Goal: Use online tool/utility: Utilize a website feature to perform a specific function

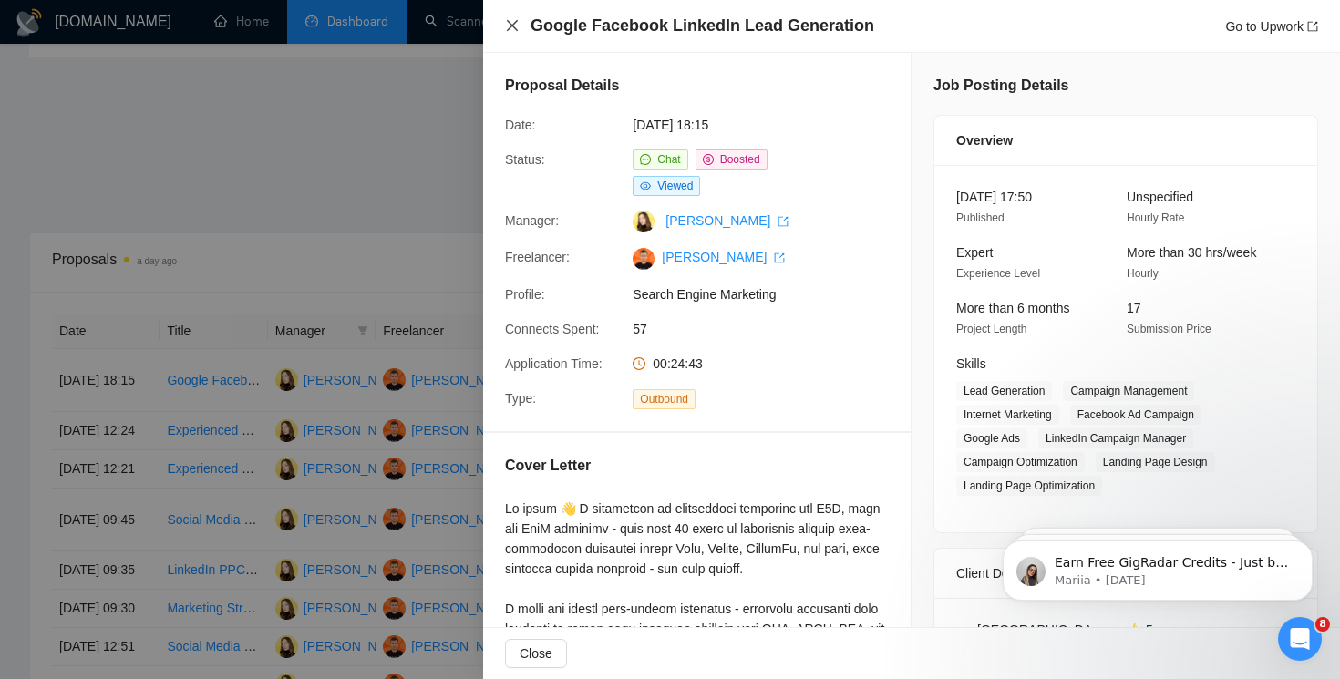
click at [511, 26] on icon "close" at bounding box center [512, 25] width 11 height 11
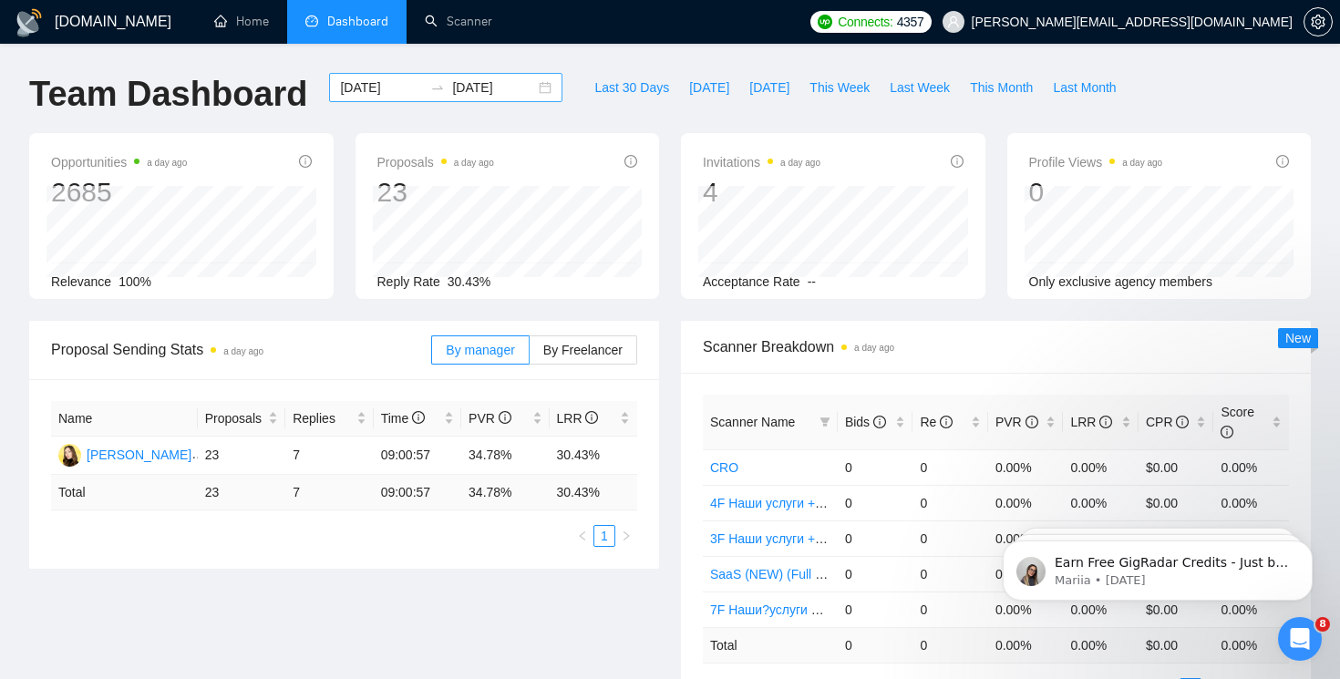
click at [538, 92] on div "[DATE] [DATE]" at bounding box center [445, 87] width 233 height 29
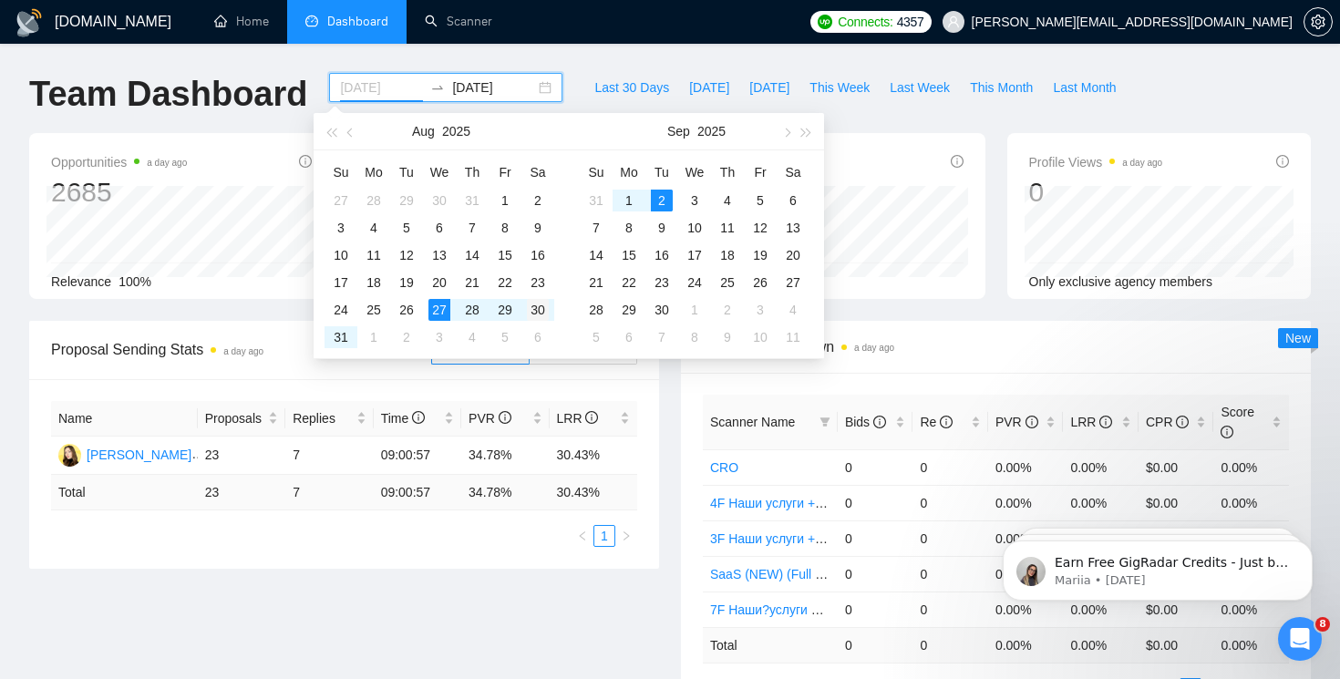
type input "[DATE]"
click at [541, 308] on div "30" at bounding box center [538, 310] width 22 height 22
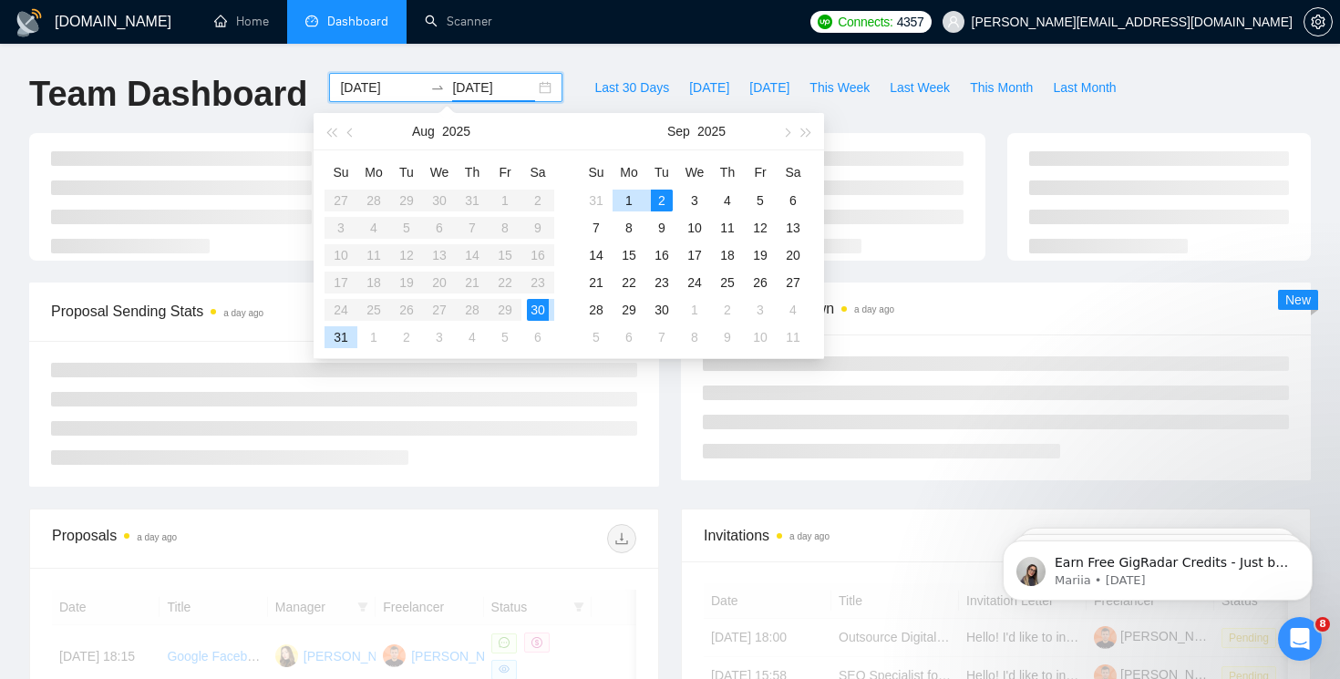
type input "[DATE]"
click at [665, 201] on div "2" at bounding box center [662, 201] width 22 height 22
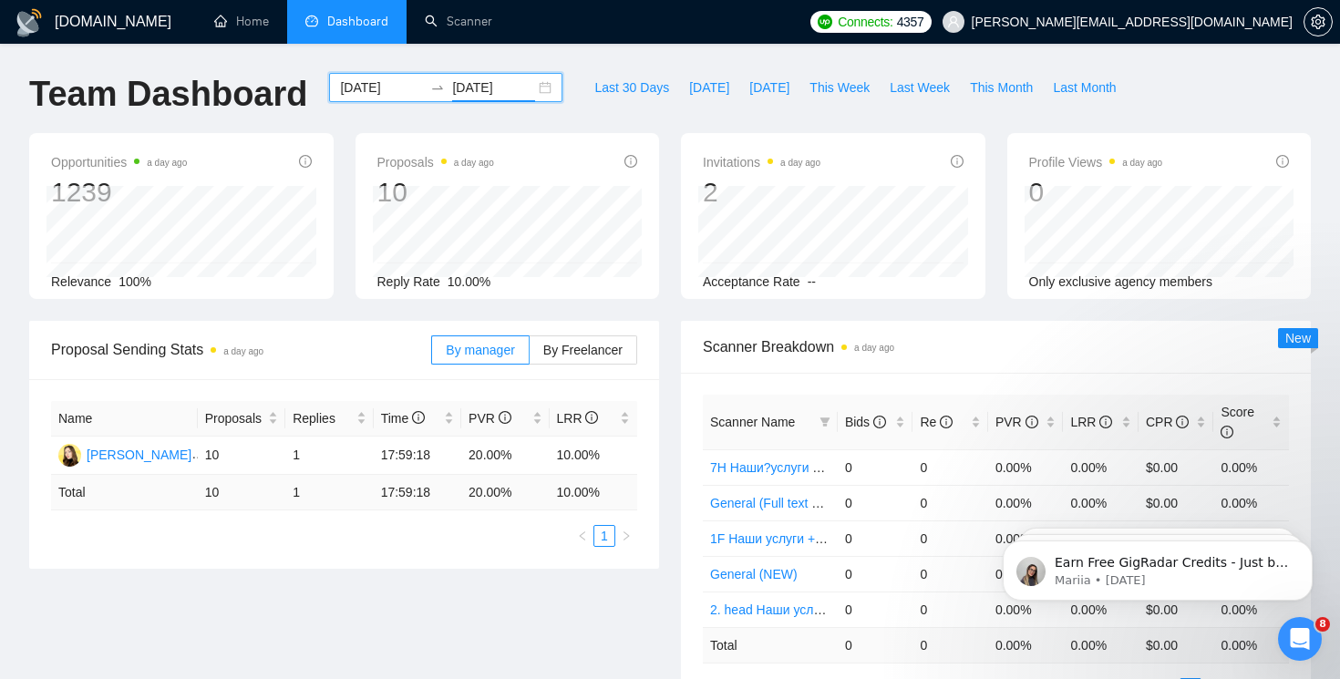
click at [533, 90] on div "[DATE] [DATE]" at bounding box center [445, 87] width 233 height 29
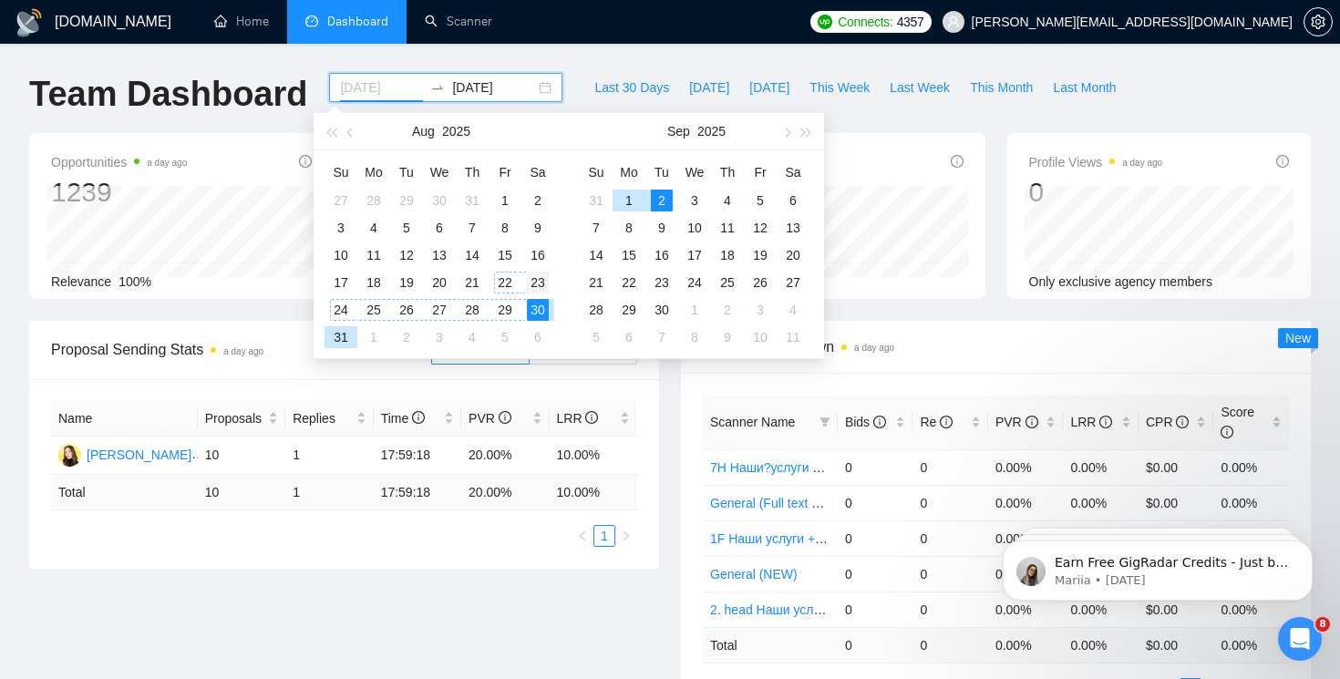
type input "[DATE]"
click at [533, 282] on div "23" at bounding box center [538, 283] width 22 height 22
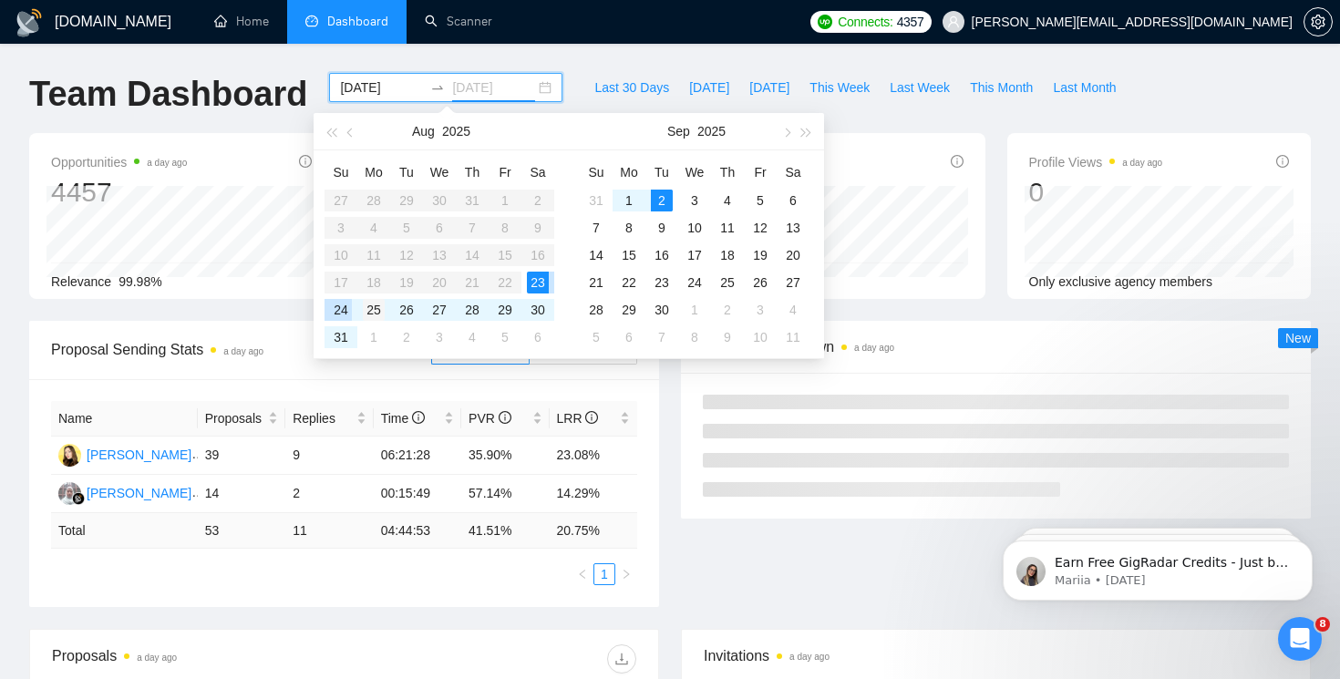
type input "[DATE]"
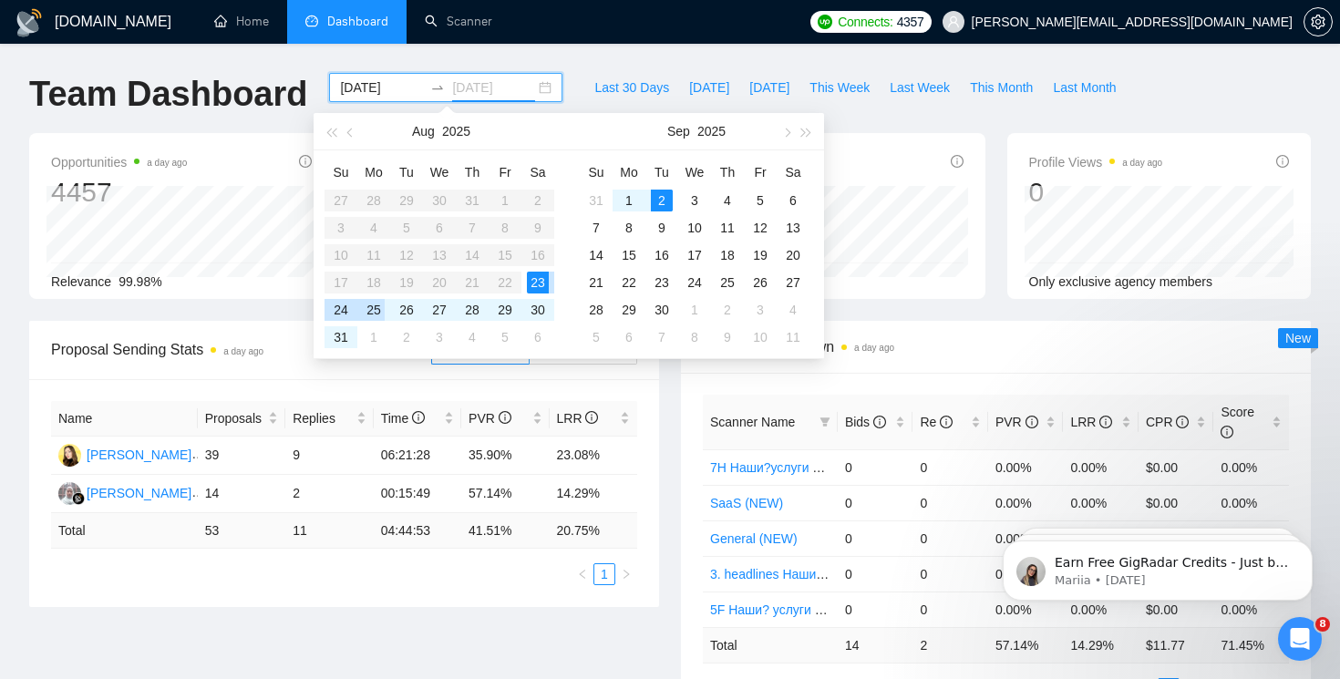
click at [375, 312] on div "25" at bounding box center [374, 310] width 22 height 22
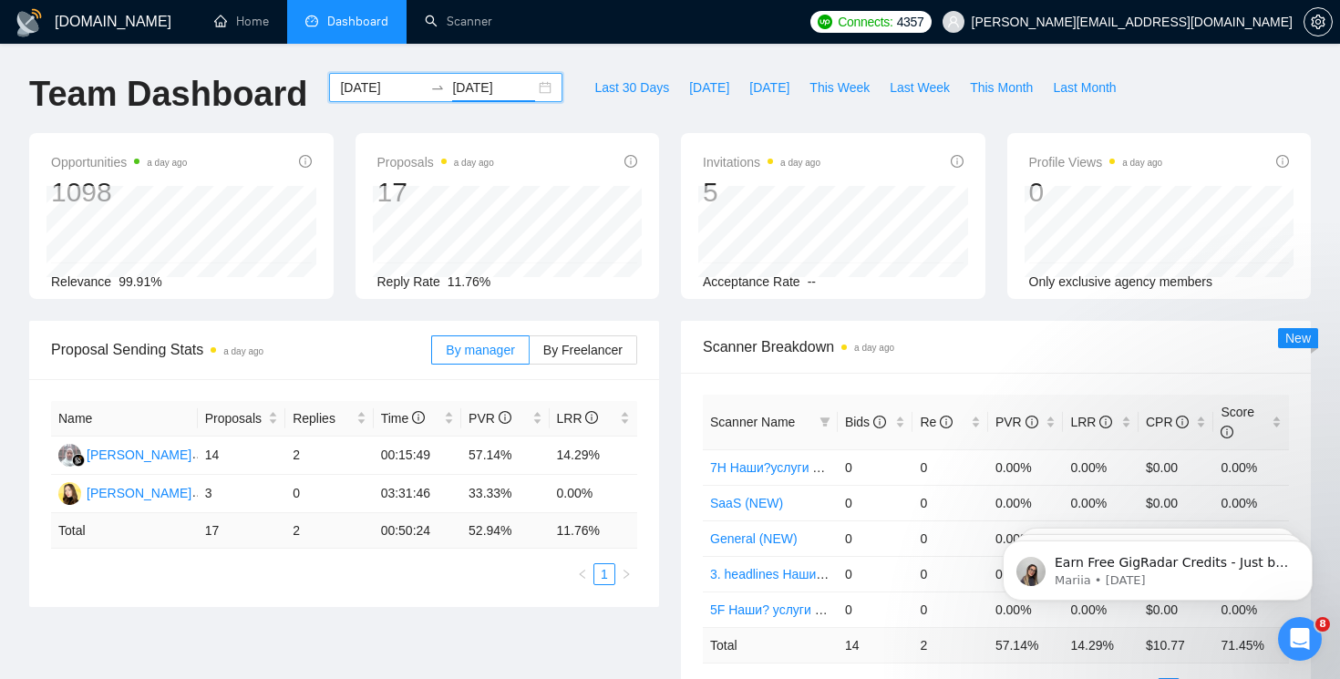
click at [531, 84] on div "[DATE] [DATE]" at bounding box center [445, 87] width 233 height 29
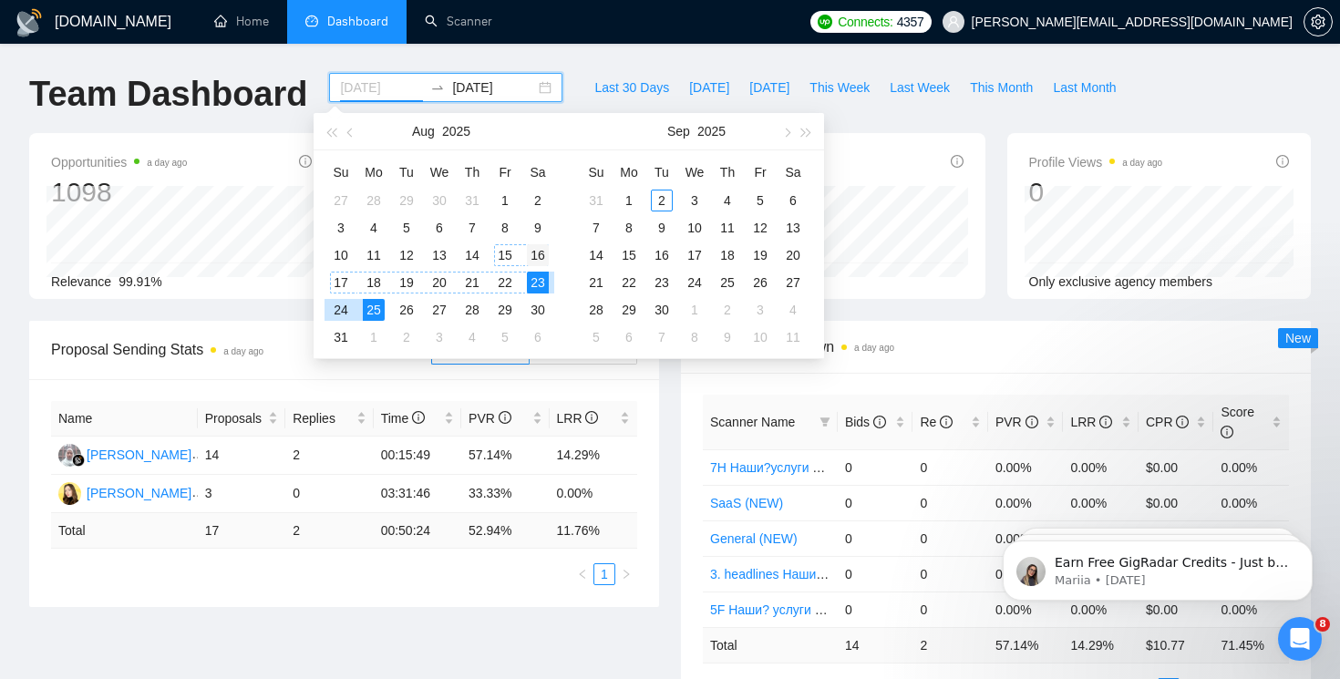
type input "[DATE]"
click at [533, 251] on div "16" at bounding box center [538, 255] width 22 height 22
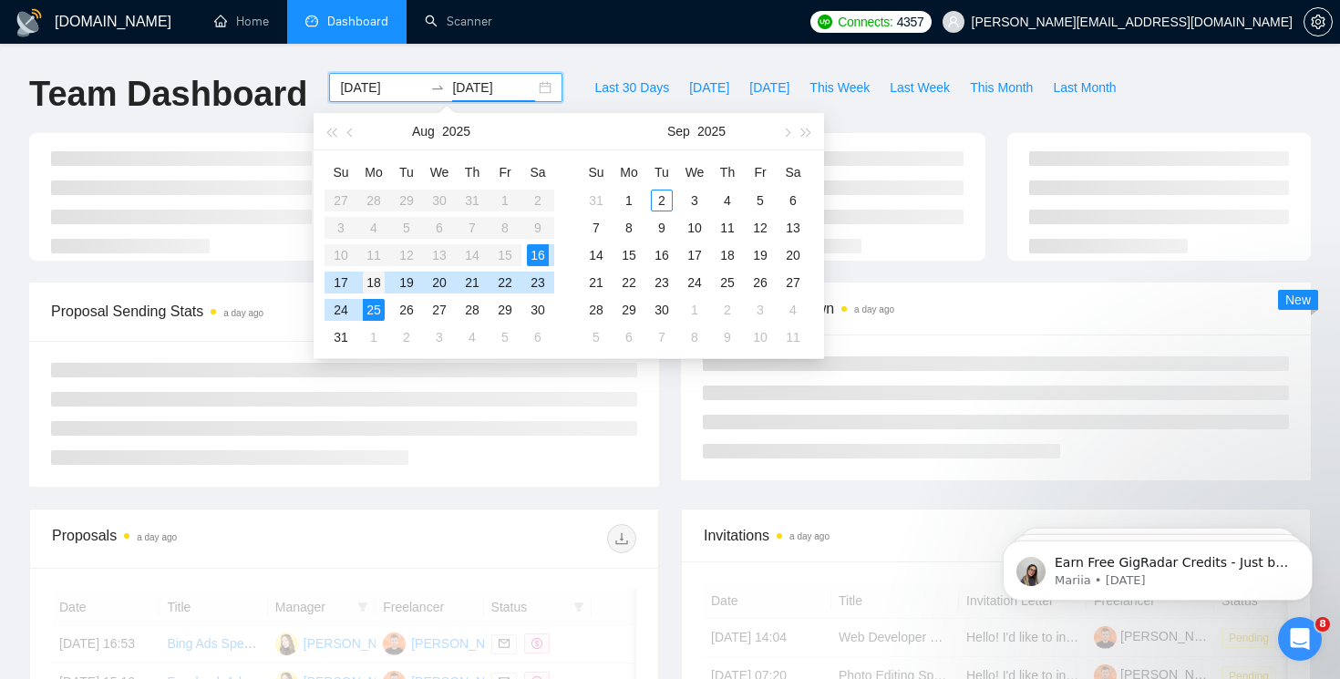
type input "[DATE]"
click at [368, 283] on div "18" at bounding box center [374, 283] width 22 height 22
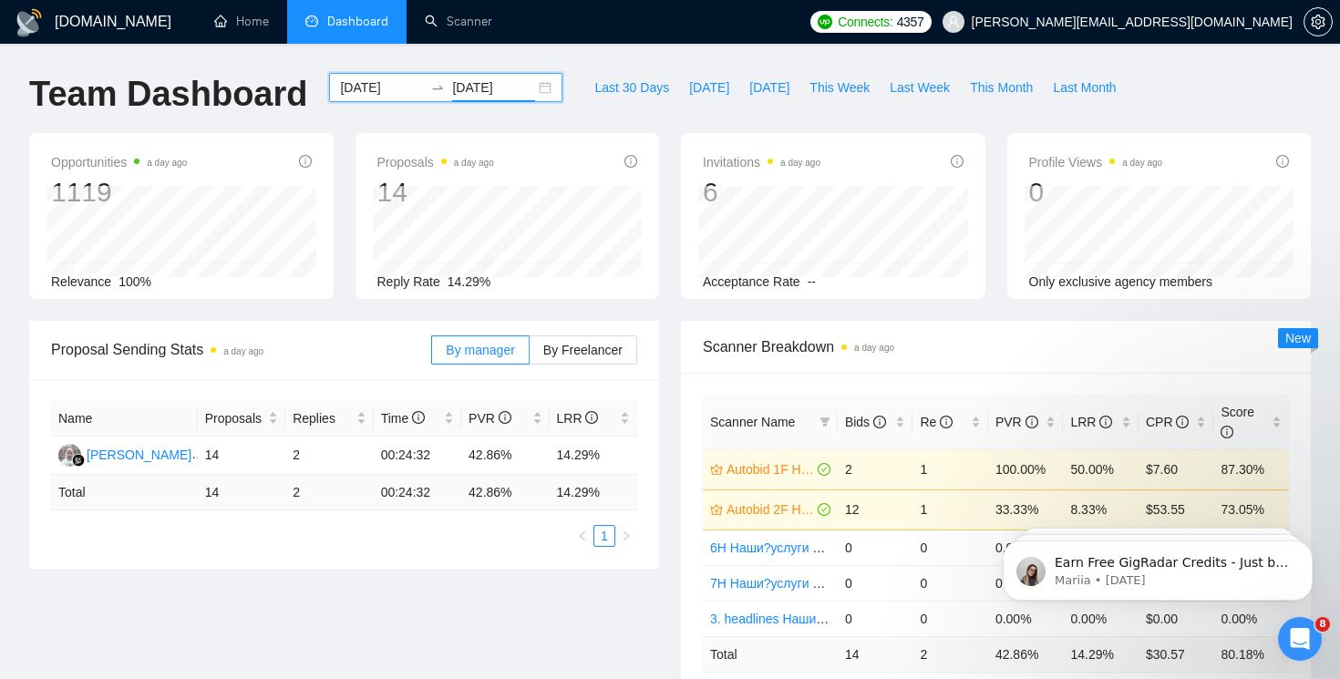
click at [526, 91] on div "[DATE] [DATE]" at bounding box center [445, 87] width 233 height 29
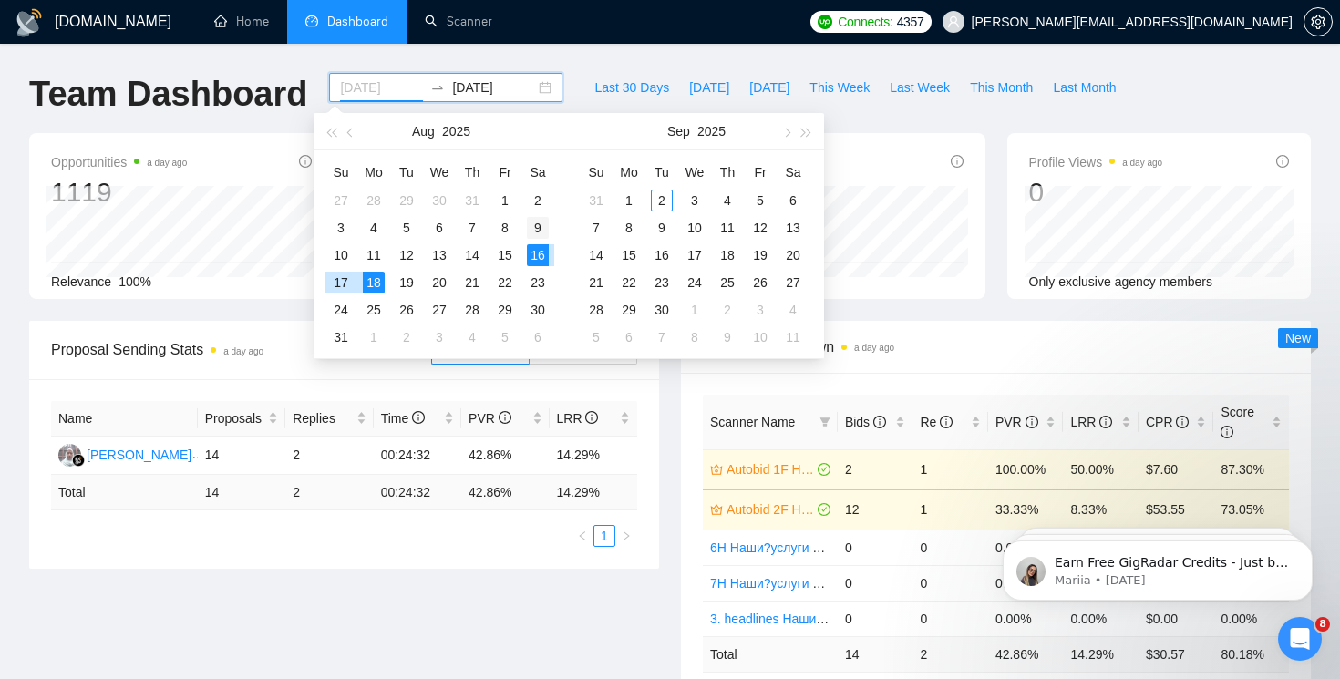
type input "[DATE]"
click at [537, 229] on div "9" at bounding box center [538, 228] width 22 height 22
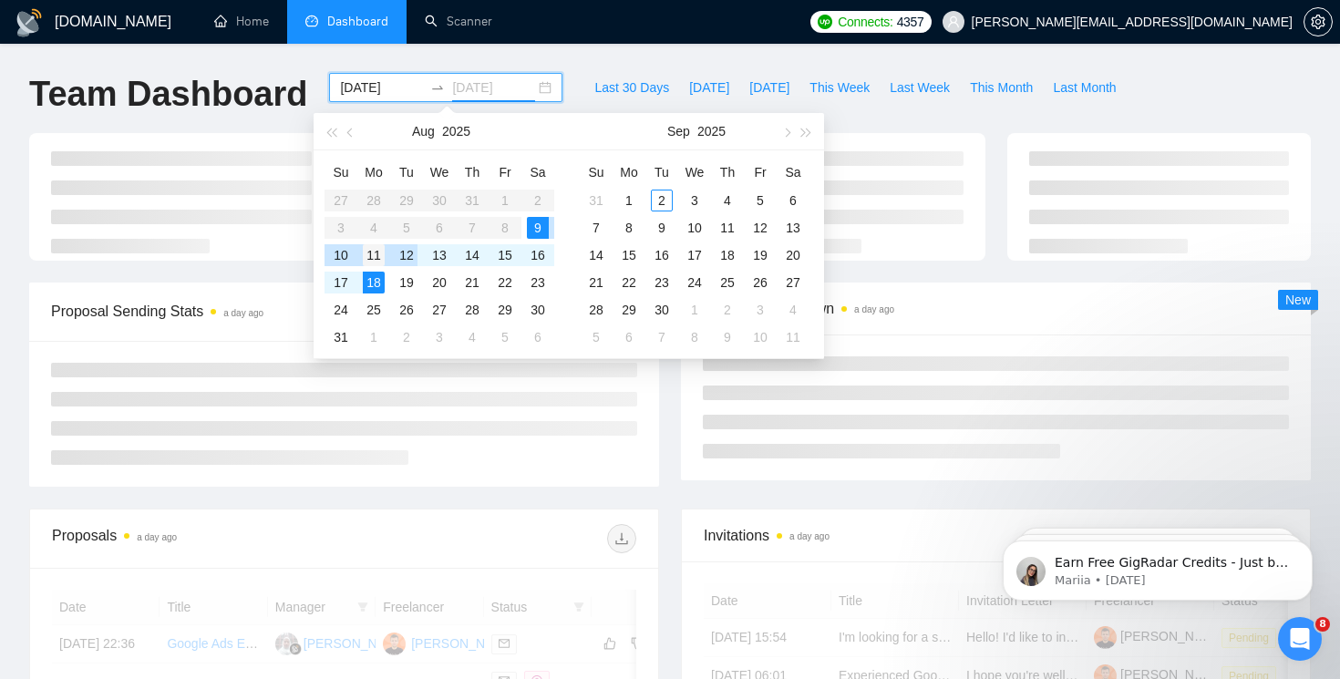
type input "[DATE]"
click at [365, 262] on div "11" at bounding box center [374, 255] width 22 height 22
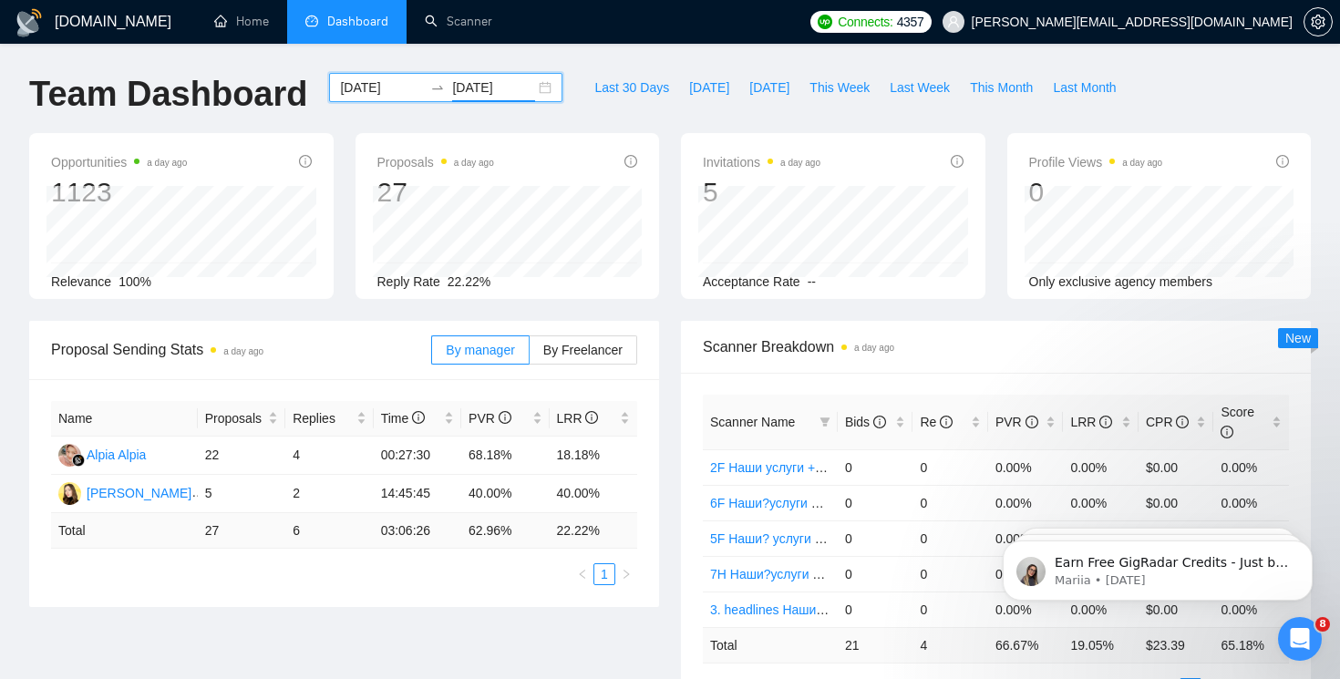
click at [524, 84] on div "[DATE] [DATE]" at bounding box center [445, 87] width 233 height 29
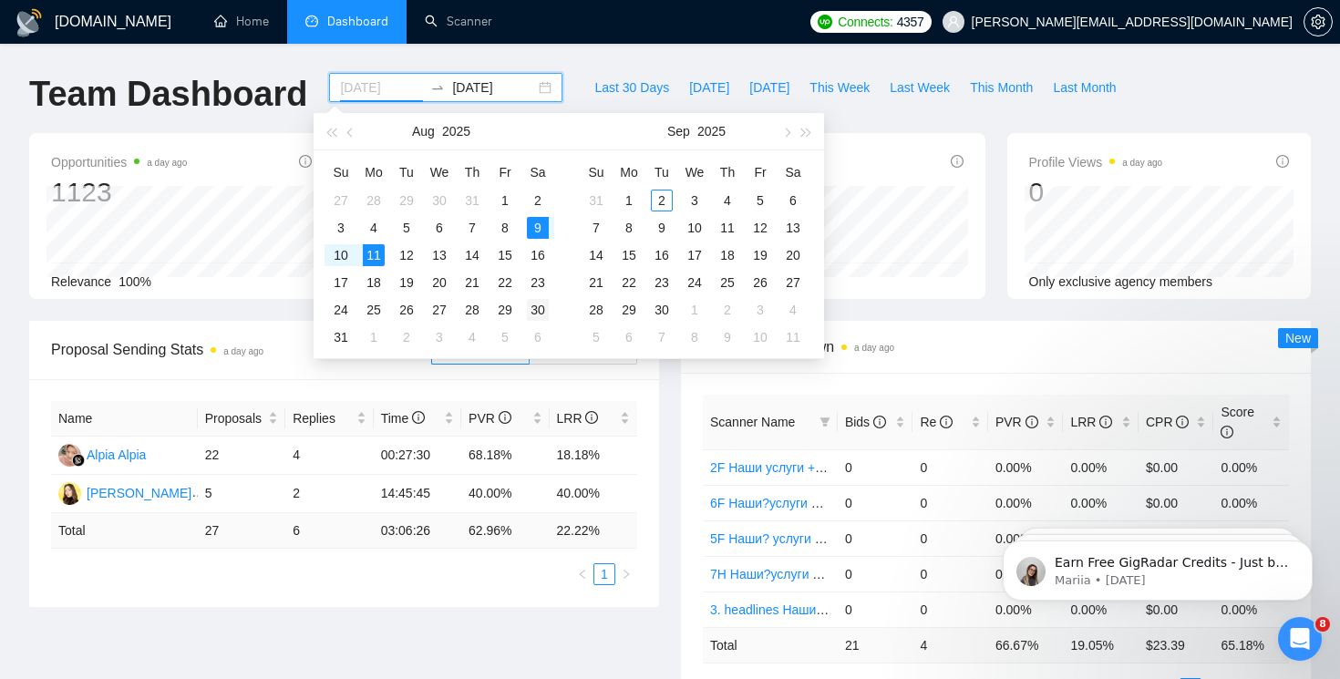
type input "[DATE]"
click at [537, 311] on div "30" at bounding box center [538, 310] width 22 height 22
type input "[DATE]"
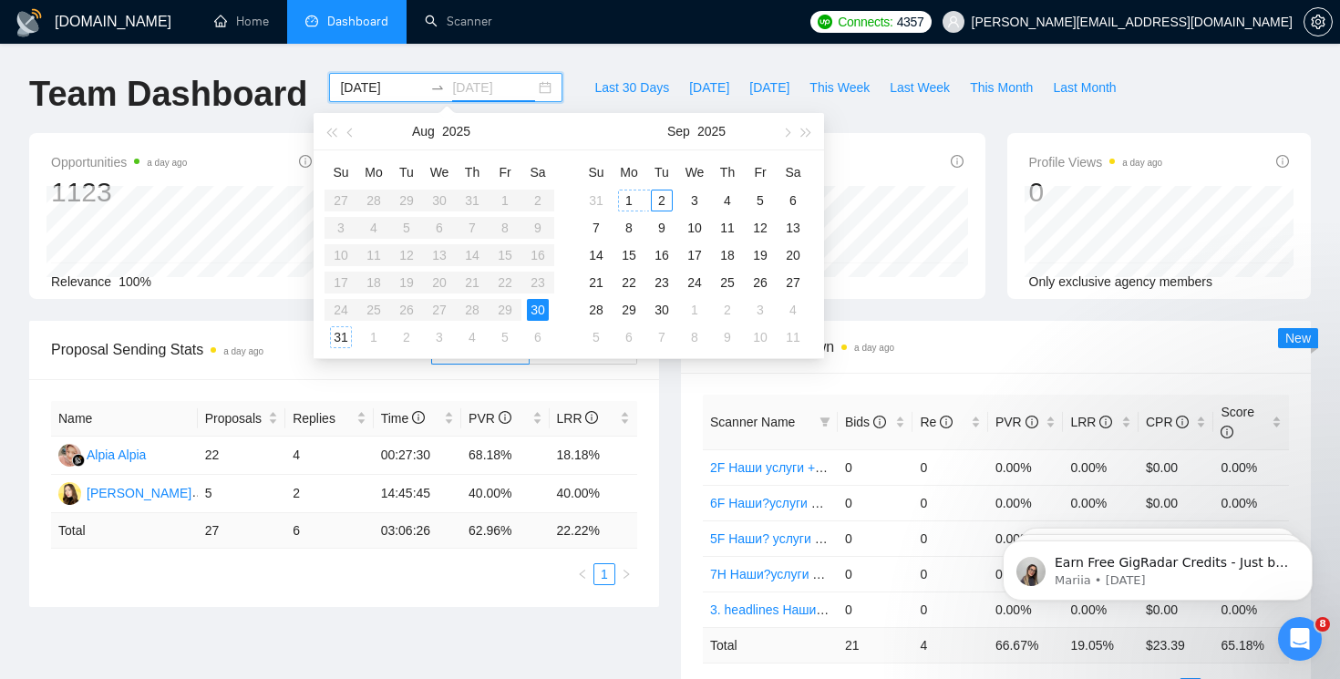
click at [670, 192] on div "2" at bounding box center [662, 201] width 22 height 22
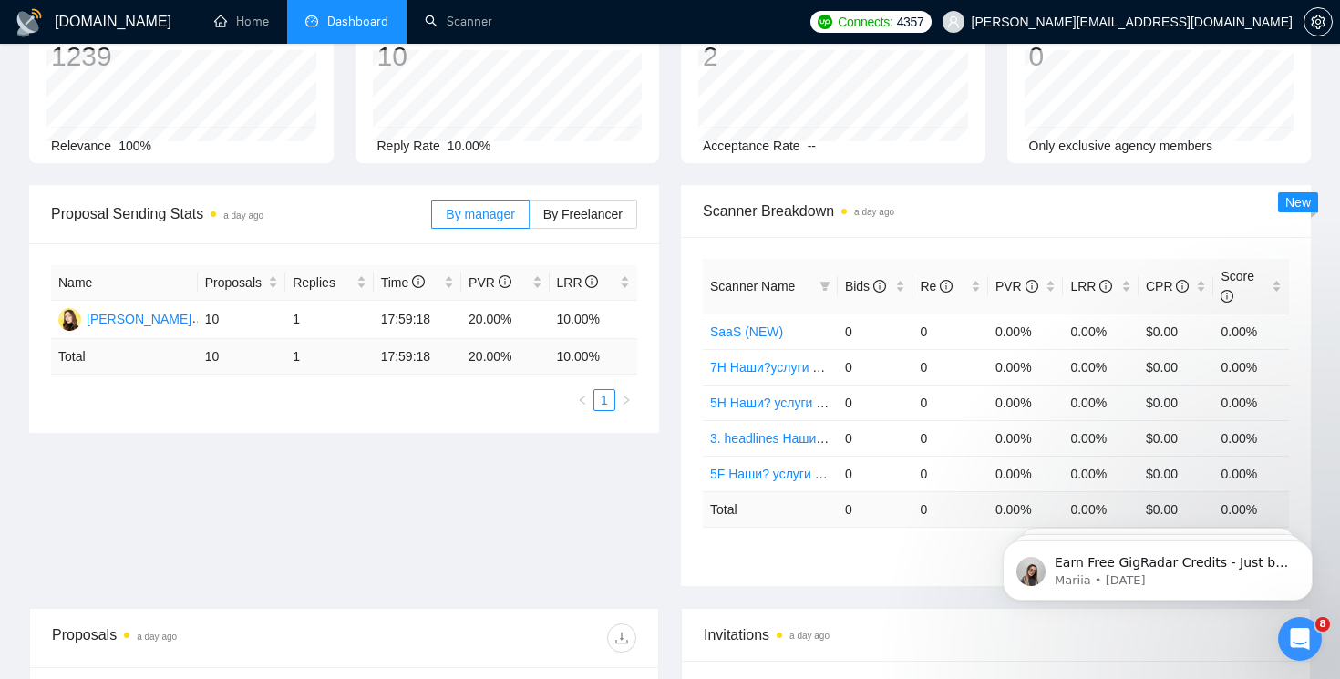
scroll to position [89, 0]
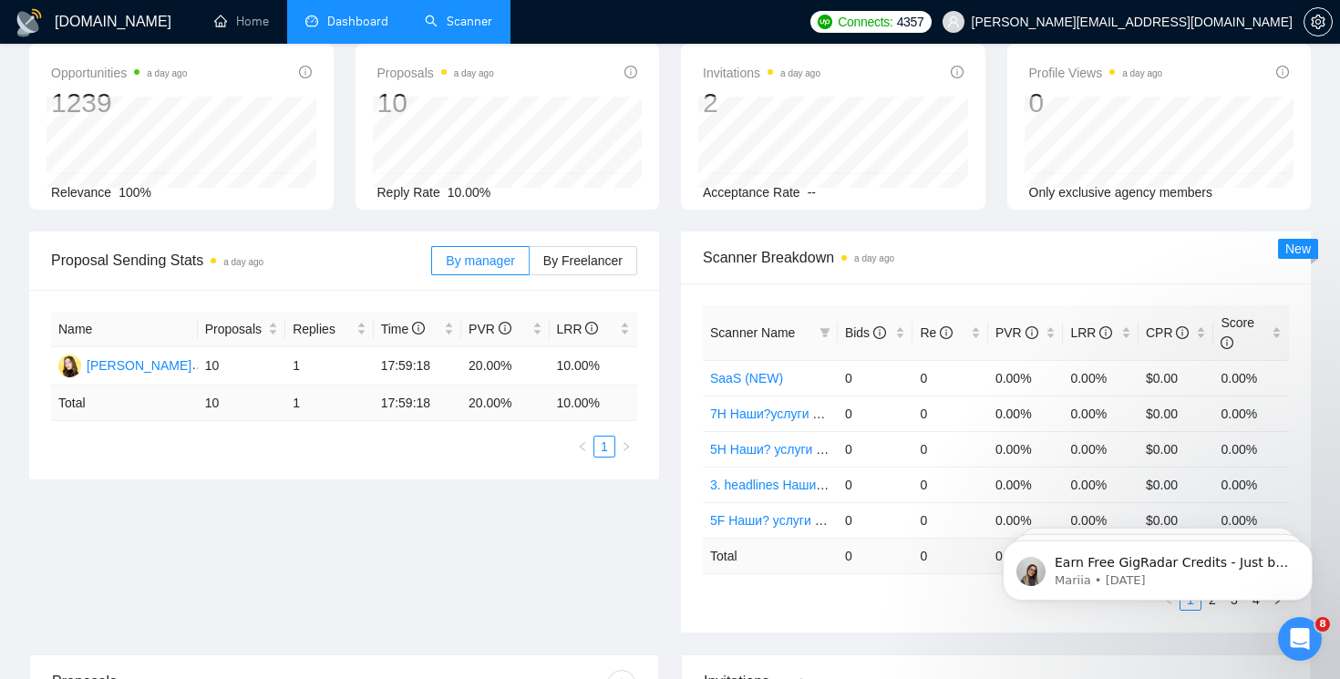
click at [461, 29] on link "Scanner" at bounding box center [458, 21] width 67 height 15
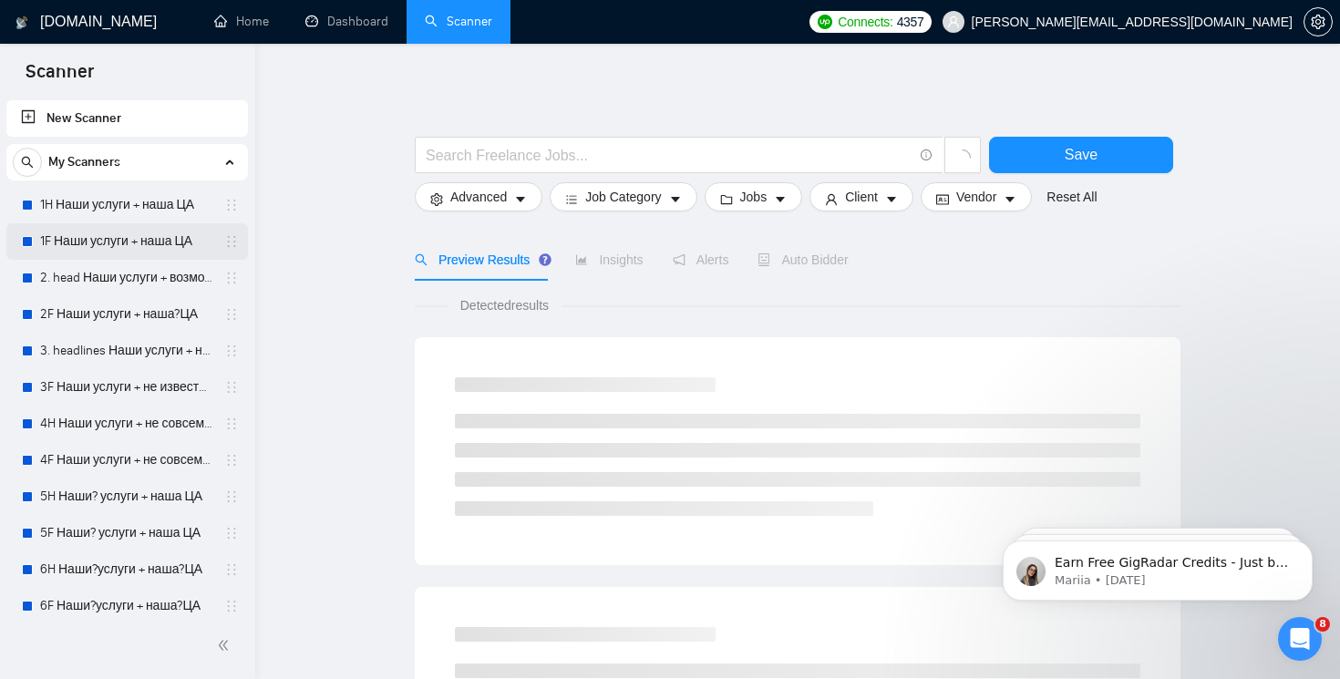
click at [122, 236] on link "1F Наши услуги + наша ЦА" at bounding box center [126, 241] width 173 height 36
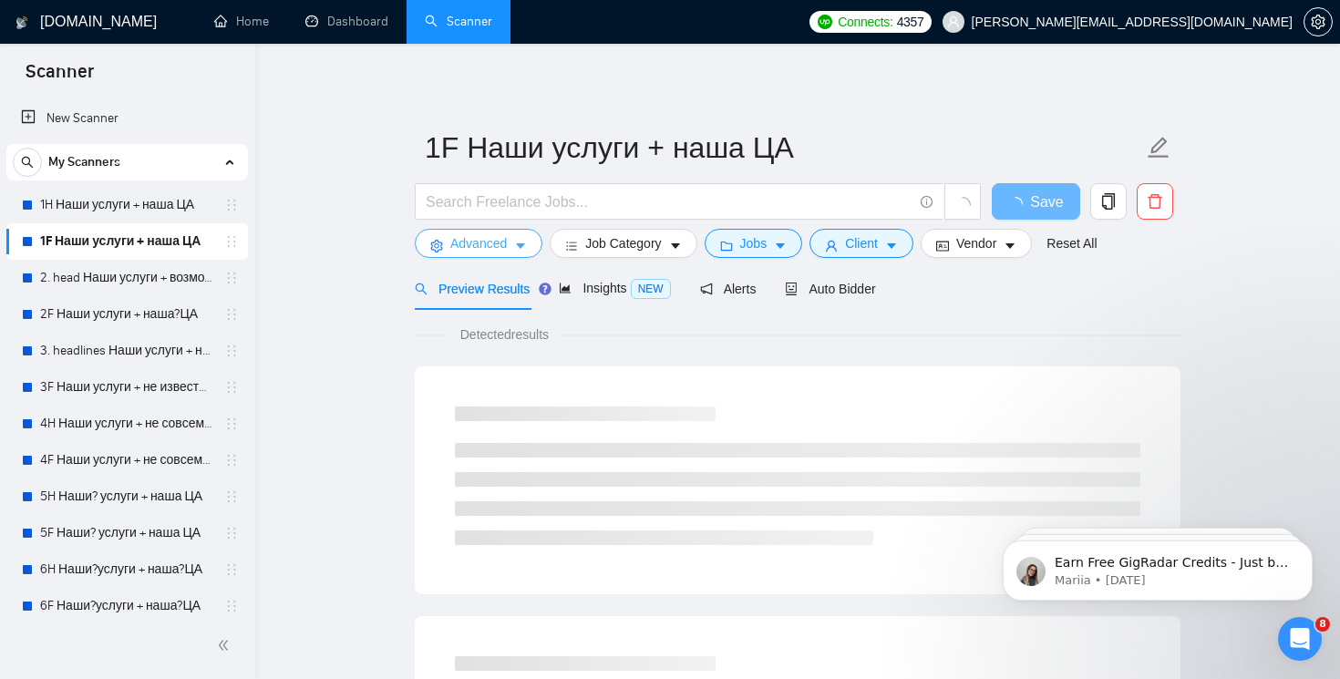
click at [511, 246] on button "Advanced" at bounding box center [479, 243] width 128 height 29
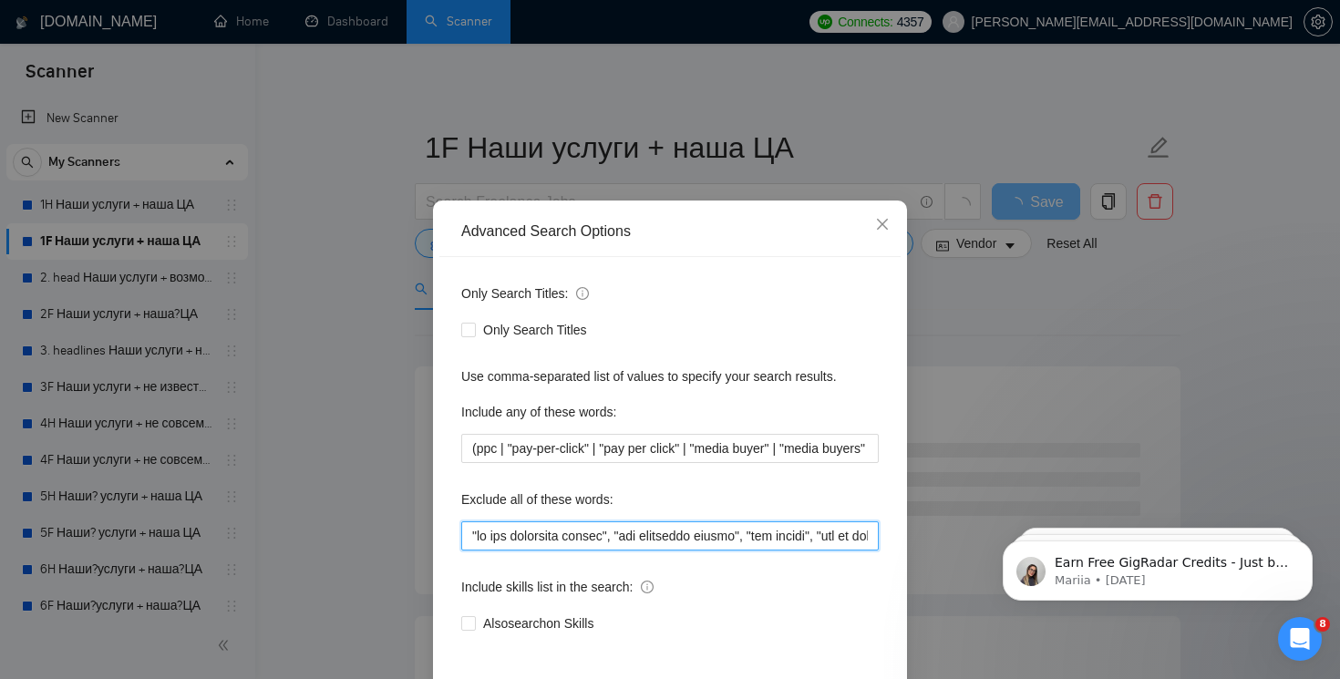
click at [624, 533] on input "text" at bounding box center [670, 535] width 418 height 29
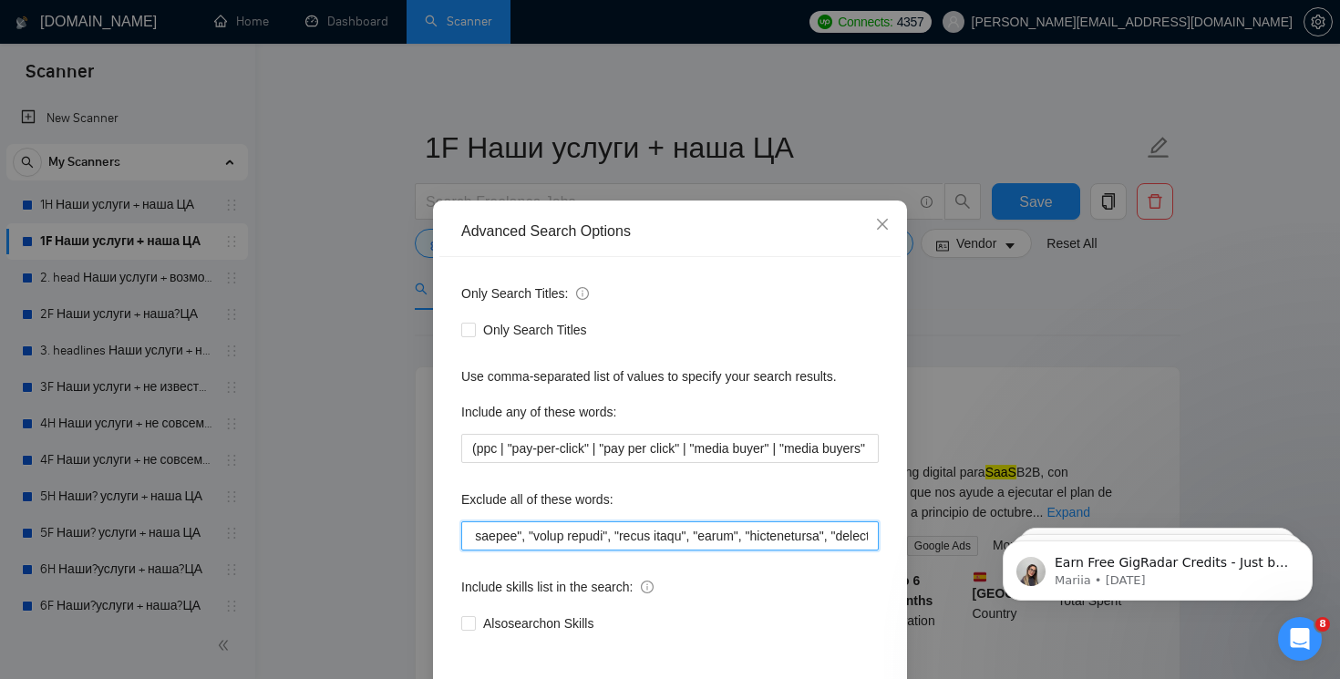
scroll to position [0, 15390]
click at [1056, 450] on div "Advanced Search Options Only Search Titles: Only Search Titles Use comma-separa…" at bounding box center [670, 339] width 1340 height 679
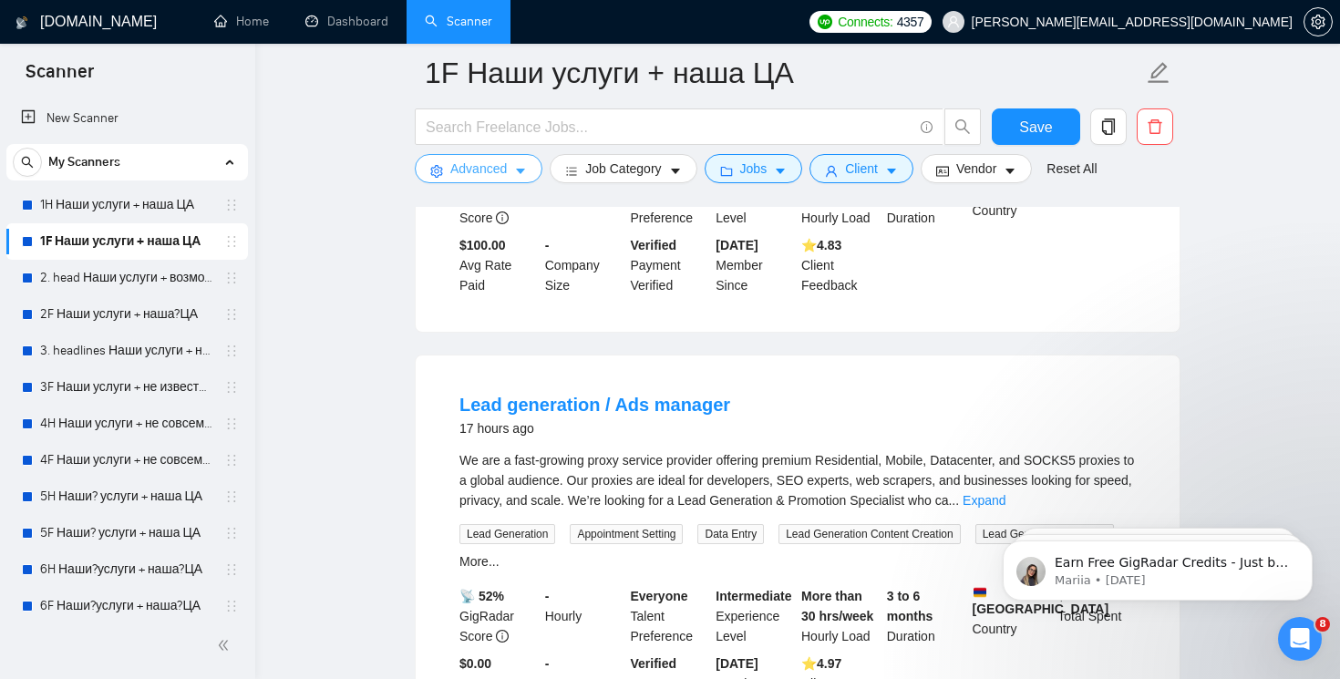
scroll to position [1240, 0]
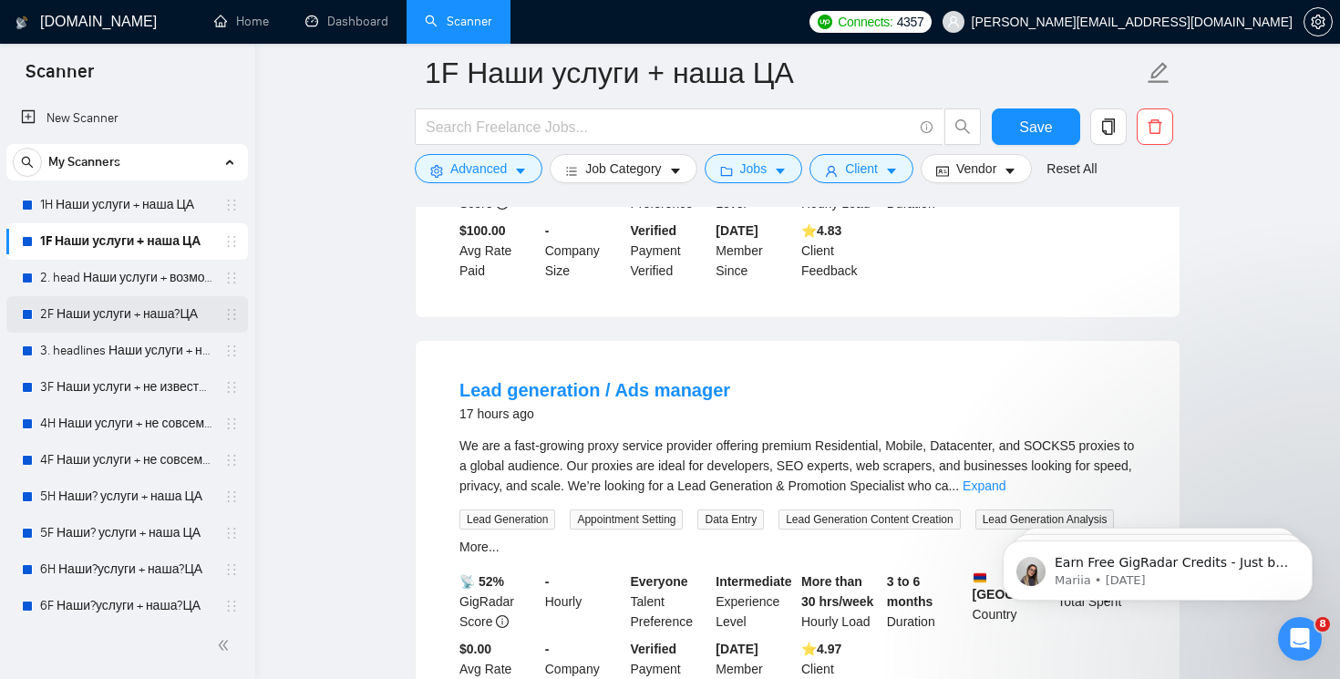
click at [130, 313] on link "2F Наши услуги + наша?ЦА" at bounding box center [126, 314] width 173 height 36
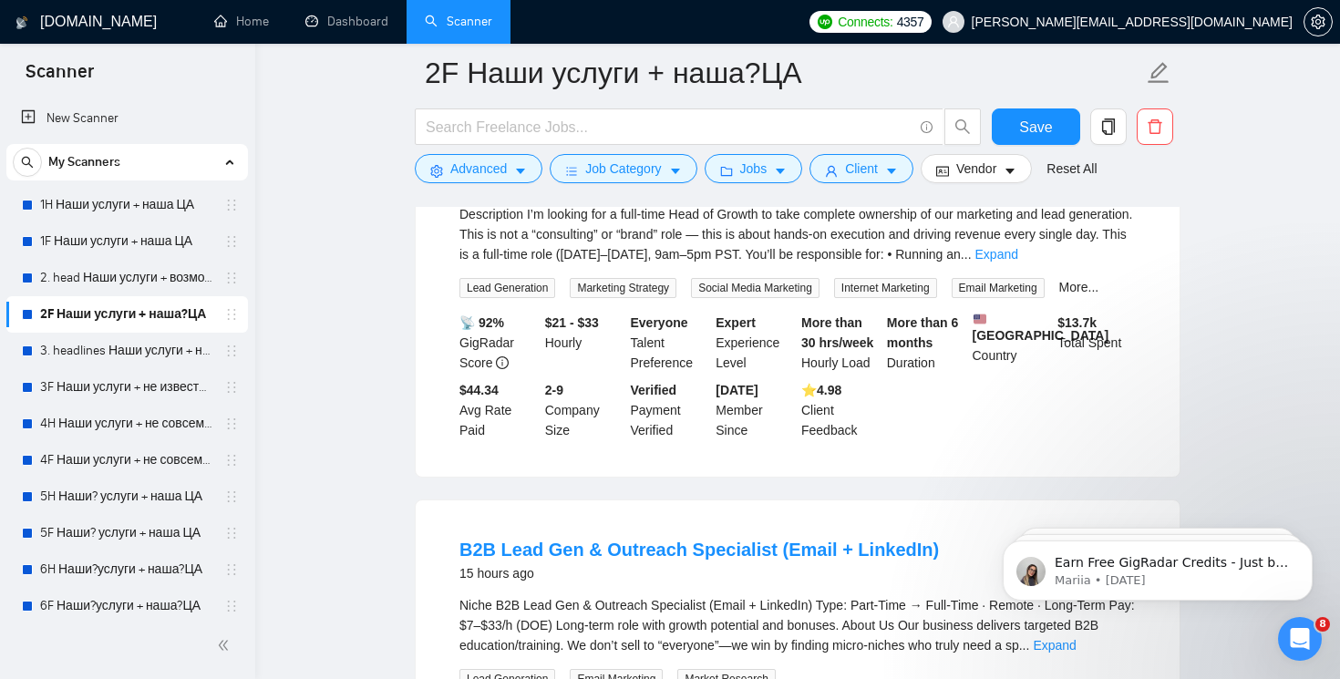
scroll to position [693, 0]
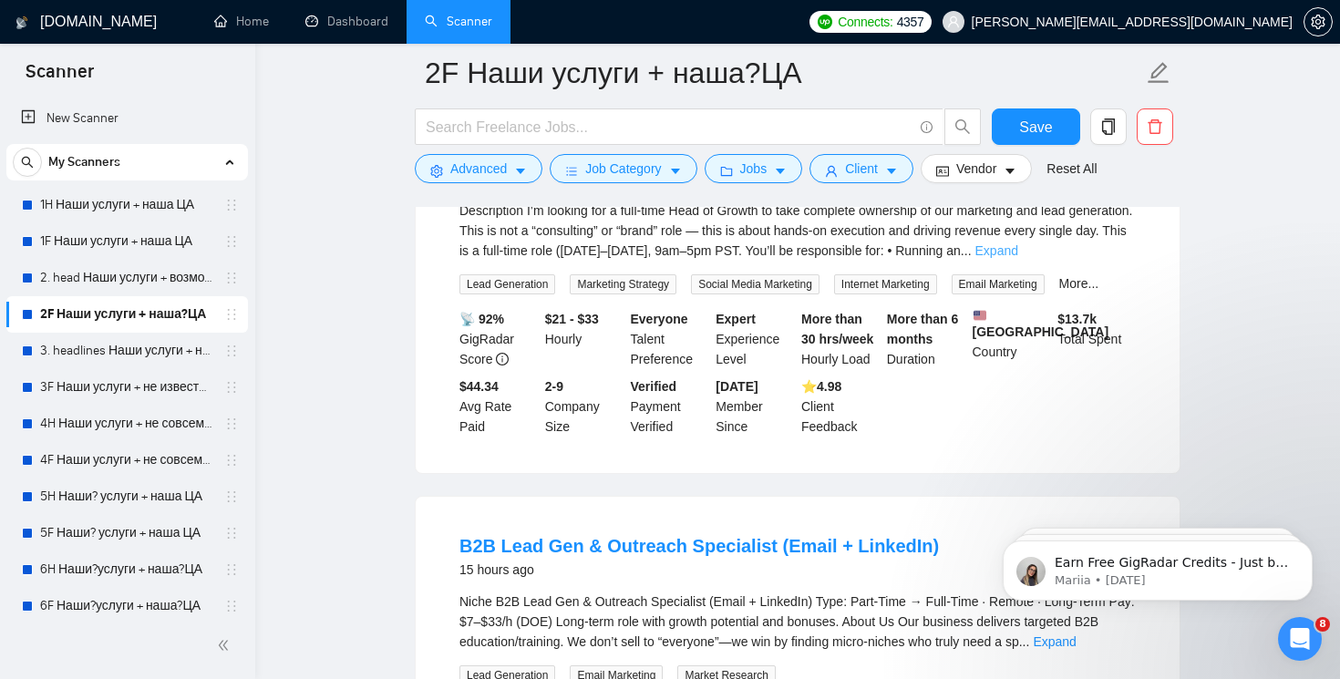
click at [1018, 249] on link "Expand" at bounding box center [996, 250] width 43 height 15
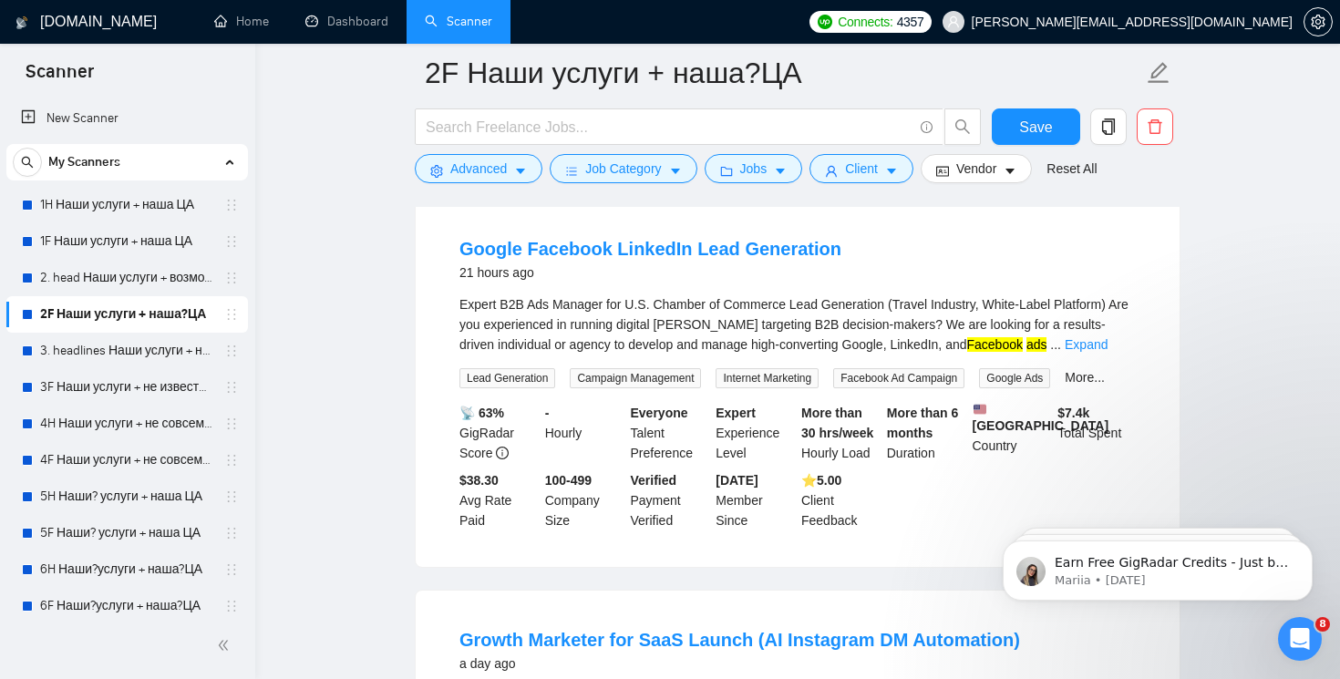
scroll to position [2788, 0]
